Goal: Navigation & Orientation: Find specific page/section

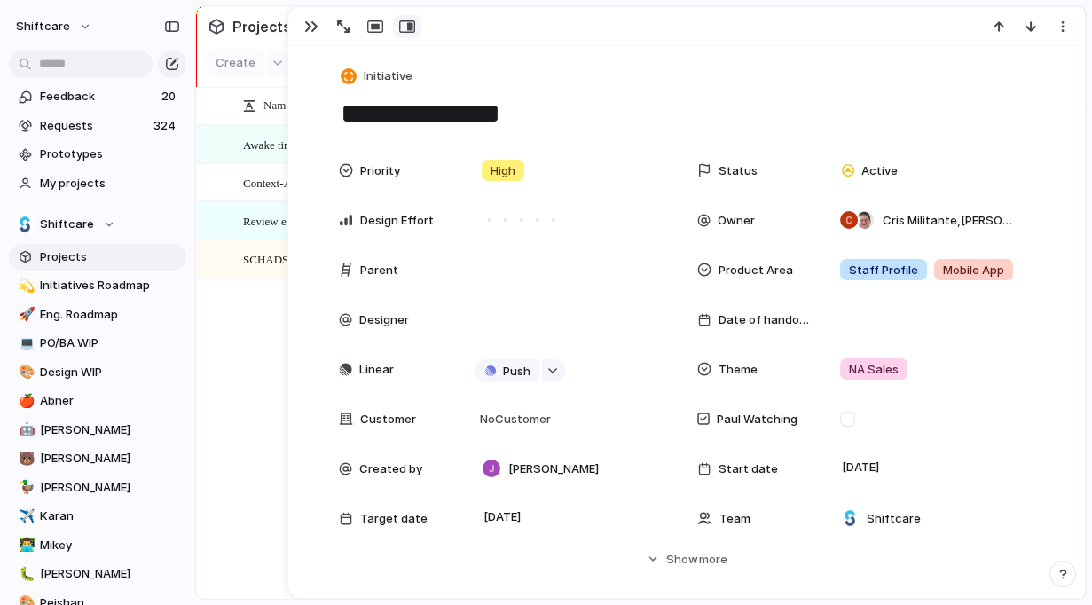
scroll to position [657, 0]
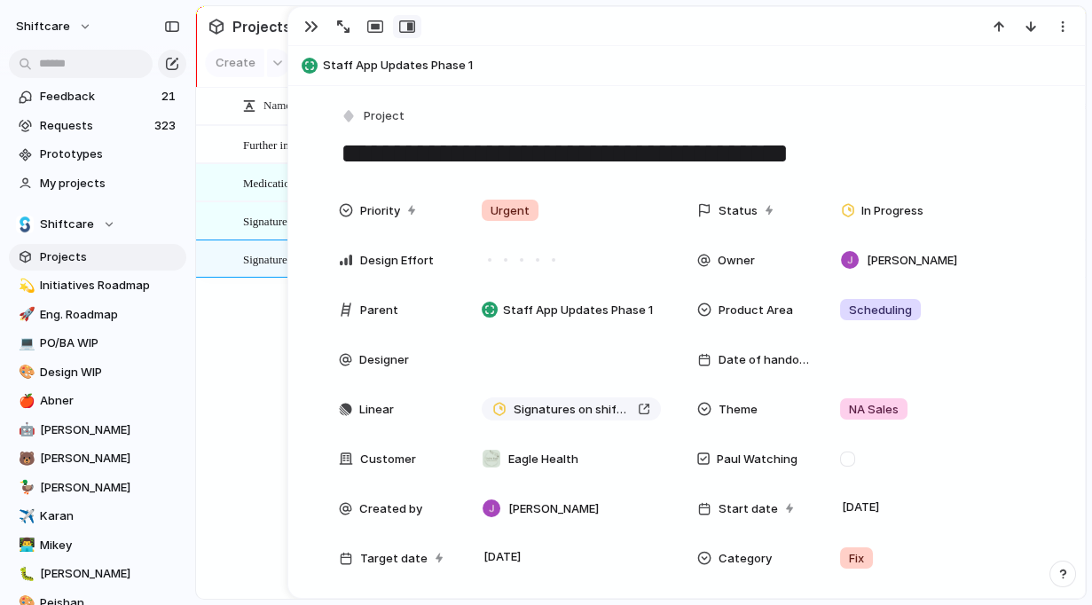
click at [304, 33] on div "button" at bounding box center [311, 27] width 14 height 14
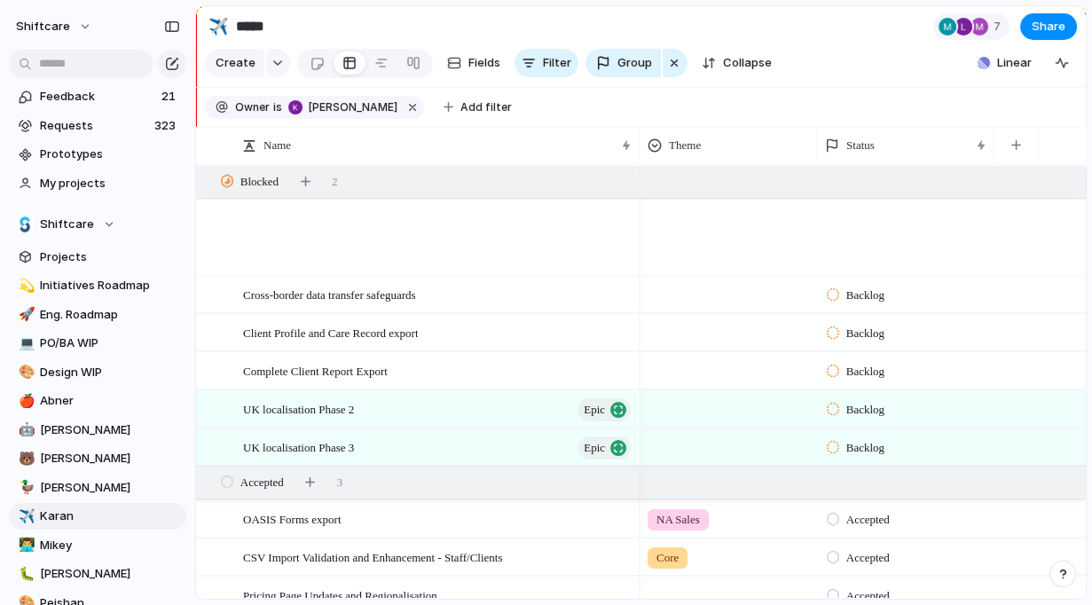
scroll to position [1255, 0]
